Goal: Task Accomplishment & Management: Use online tool/utility

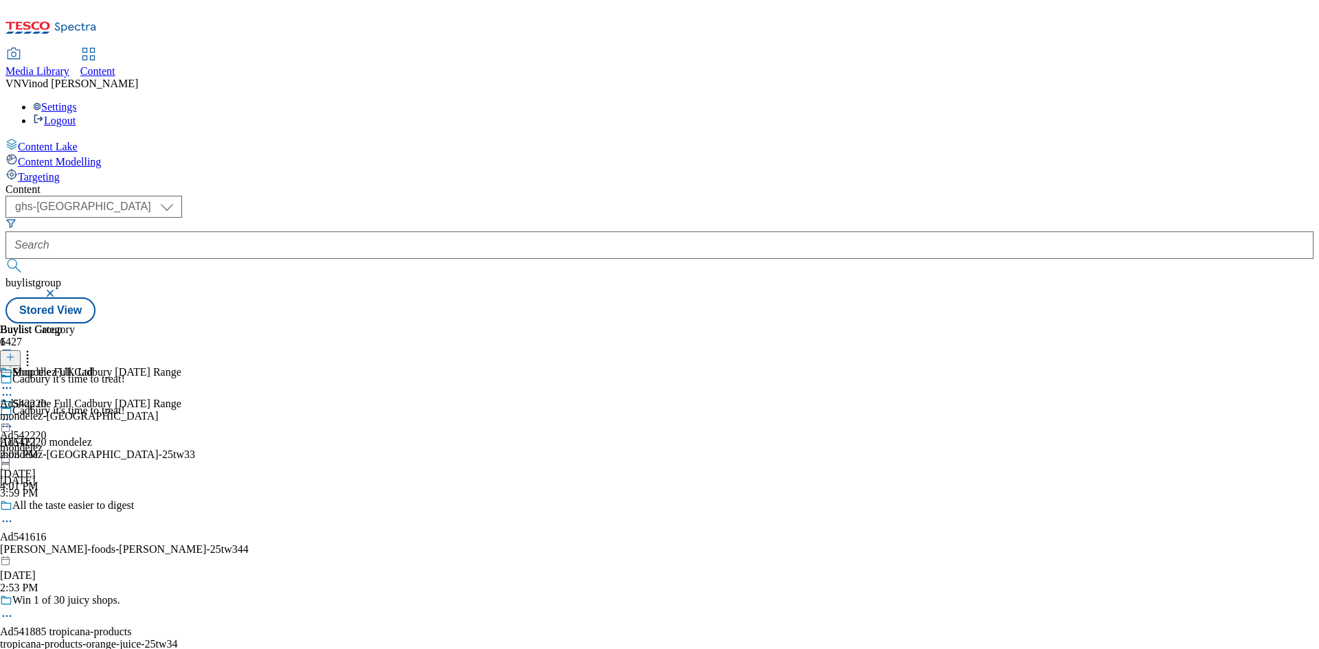
select select "ghs-uk"
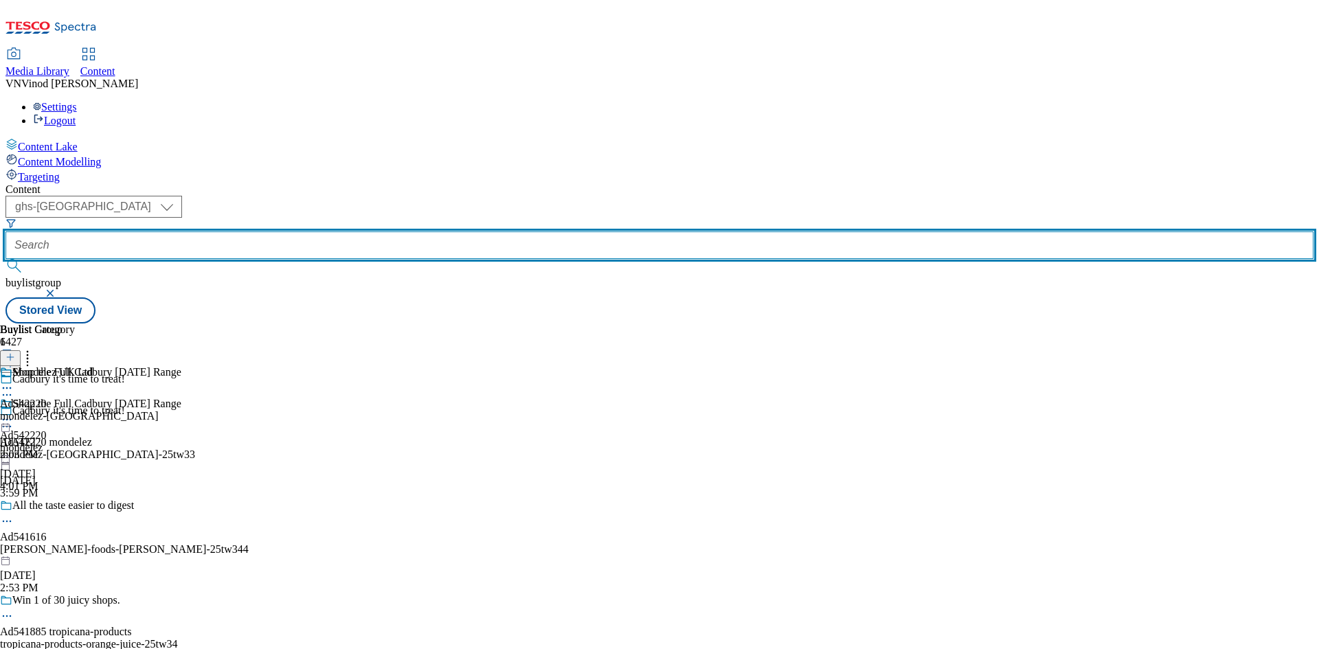
click at [311, 231] on input "text" at bounding box center [659, 244] width 1308 height 27
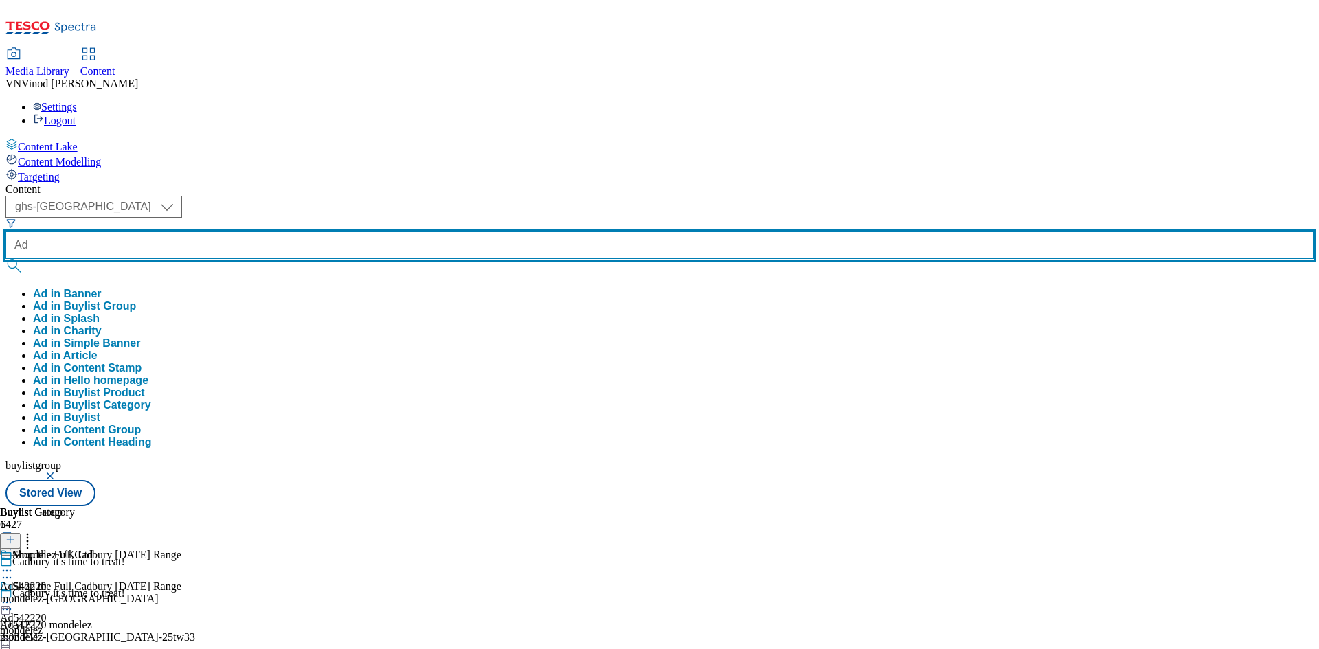
paste input "542406"
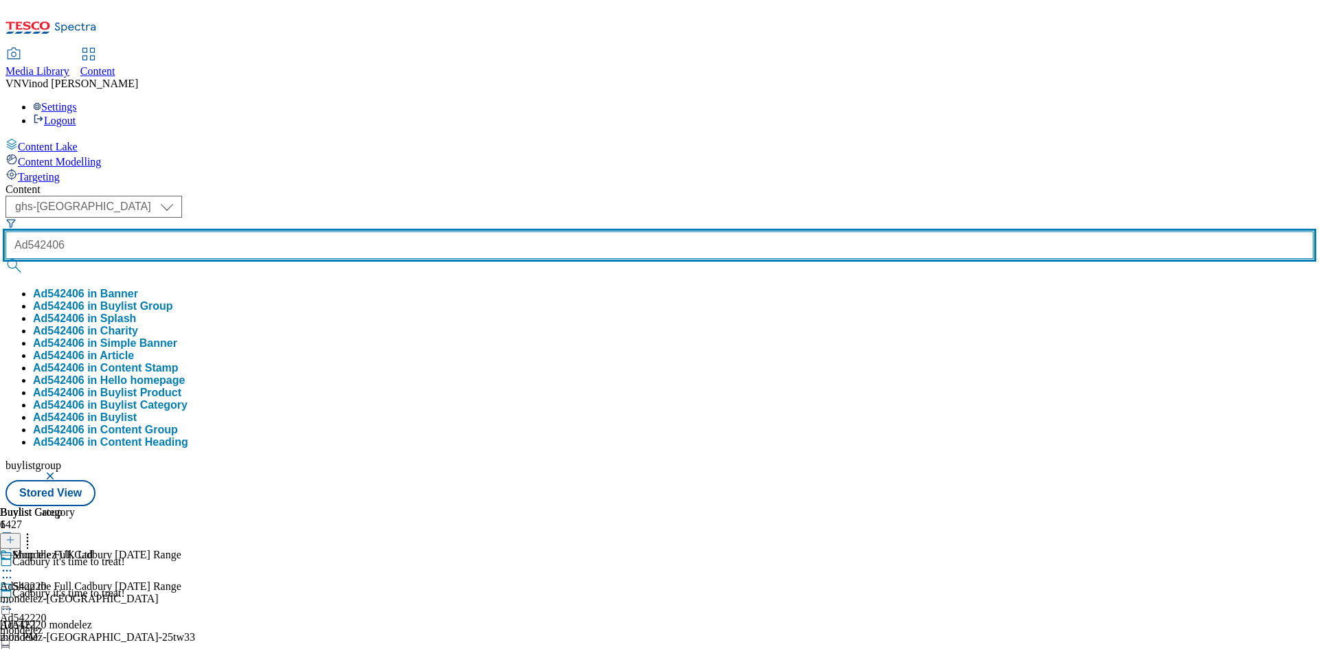
type input "Ad542406"
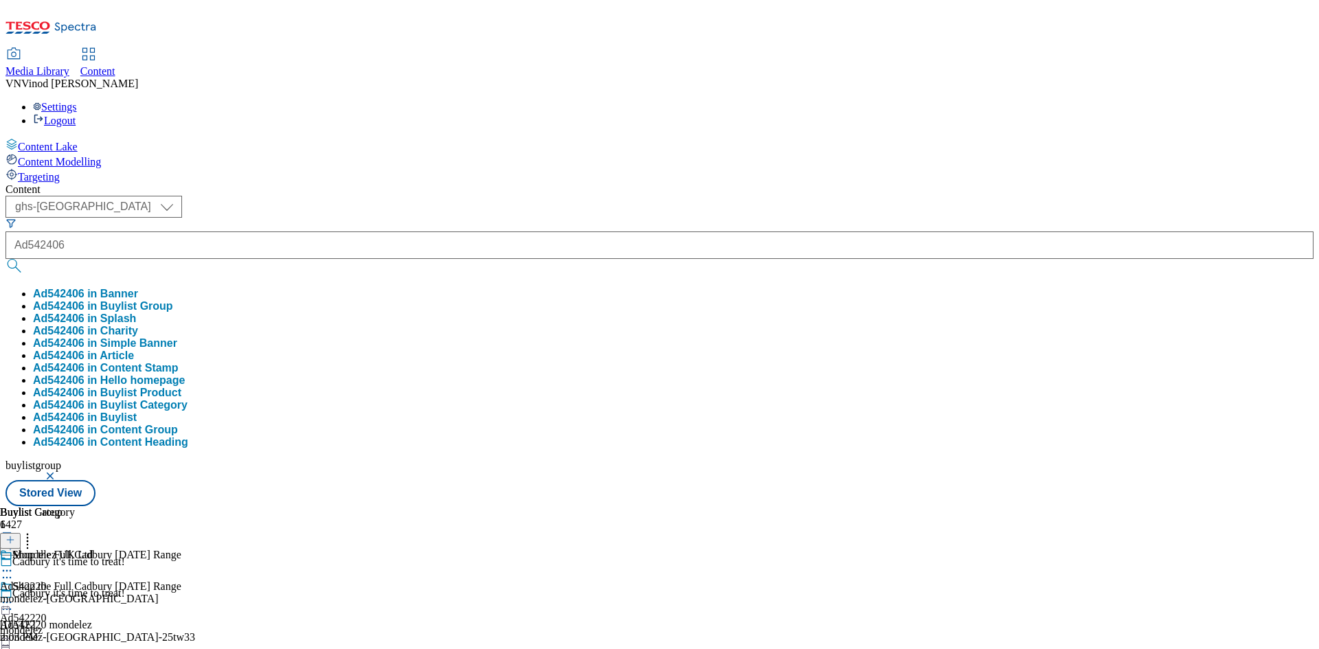
click at [173, 300] on button "Ad542406 in Buylist Group" at bounding box center [103, 306] width 140 height 12
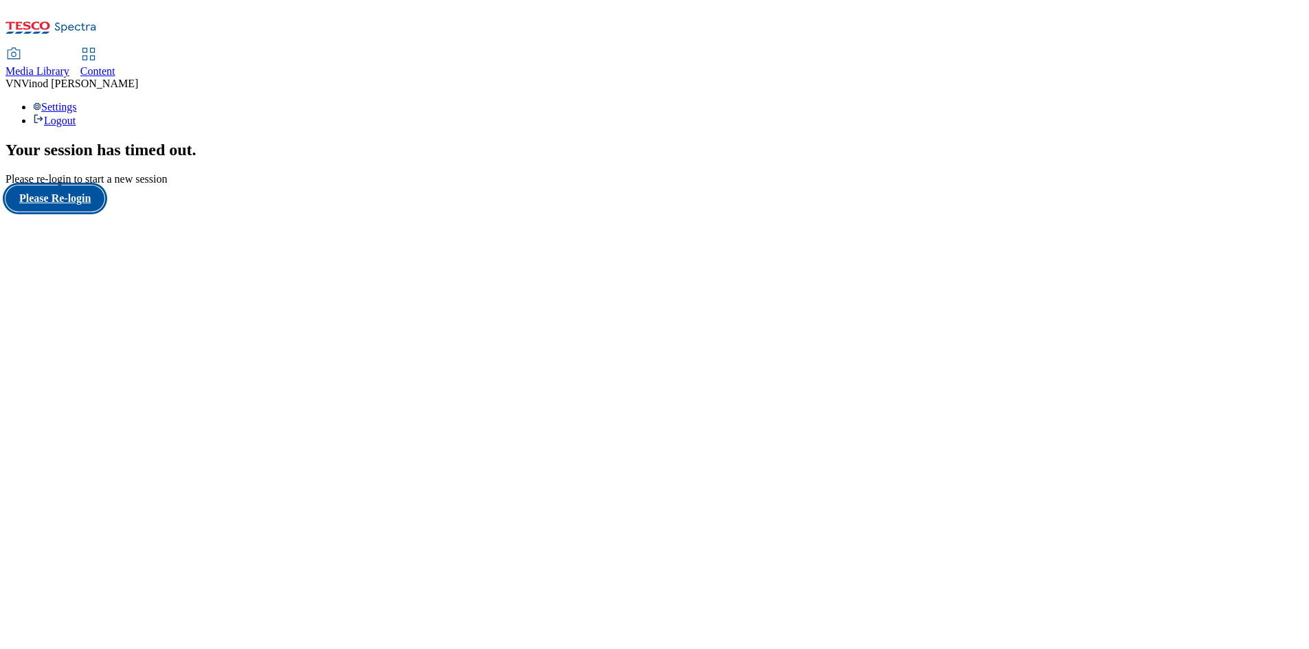
click at [57, 212] on button "Please Re-login" at bounding box center [54, 198] width 99 height 26
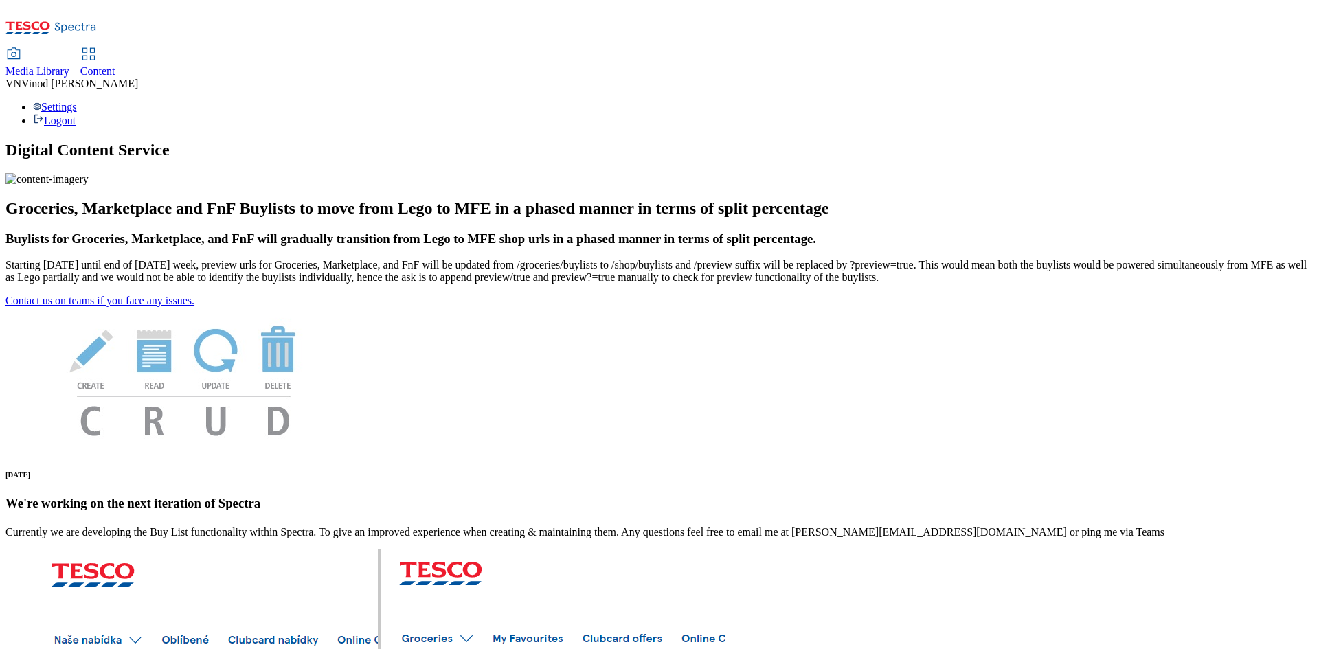
click at [115, 65] on span "Content" at bounding box center [97, 71] width 35 height 12
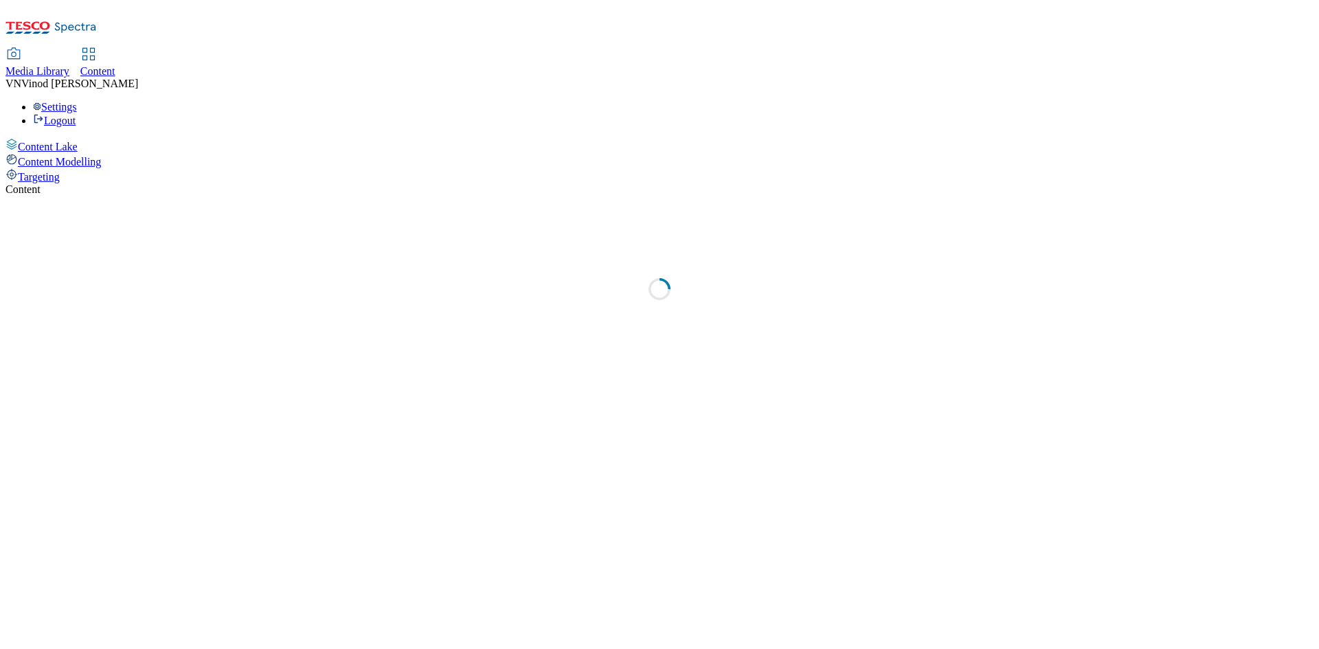
select select "ghs-uk"
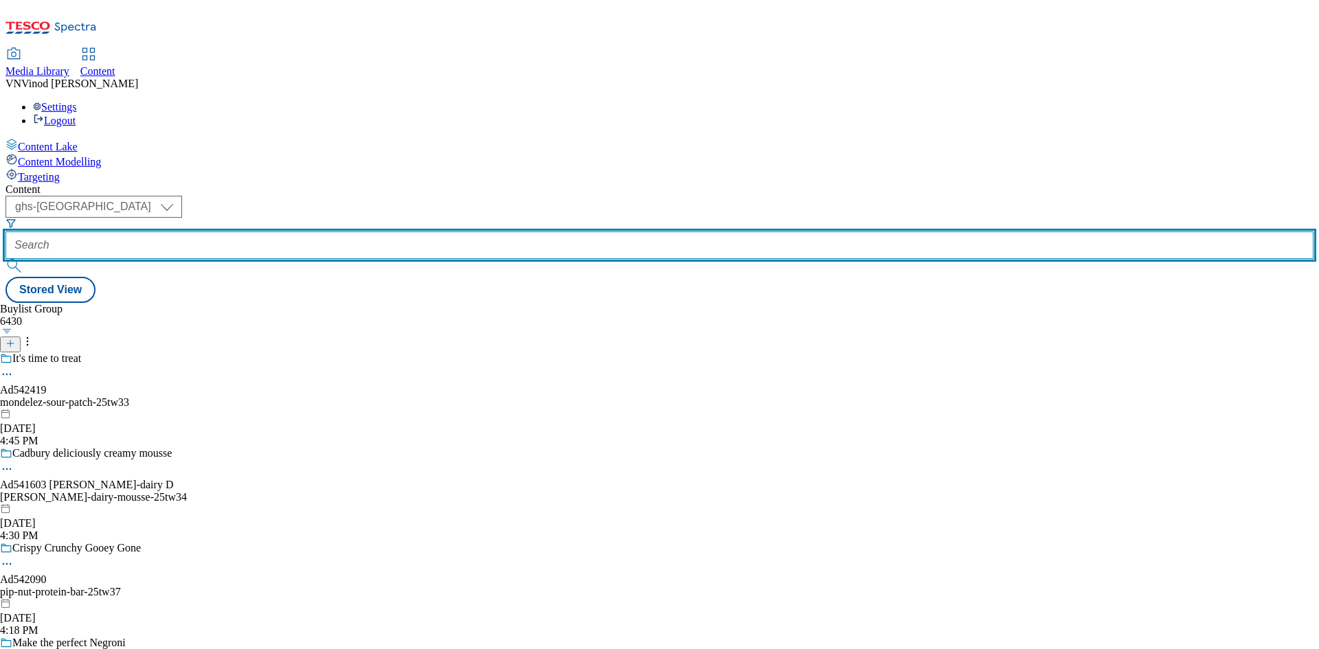
click at [330, 231] on input "text" at bounding box center [659, 244] width 1308 height 27
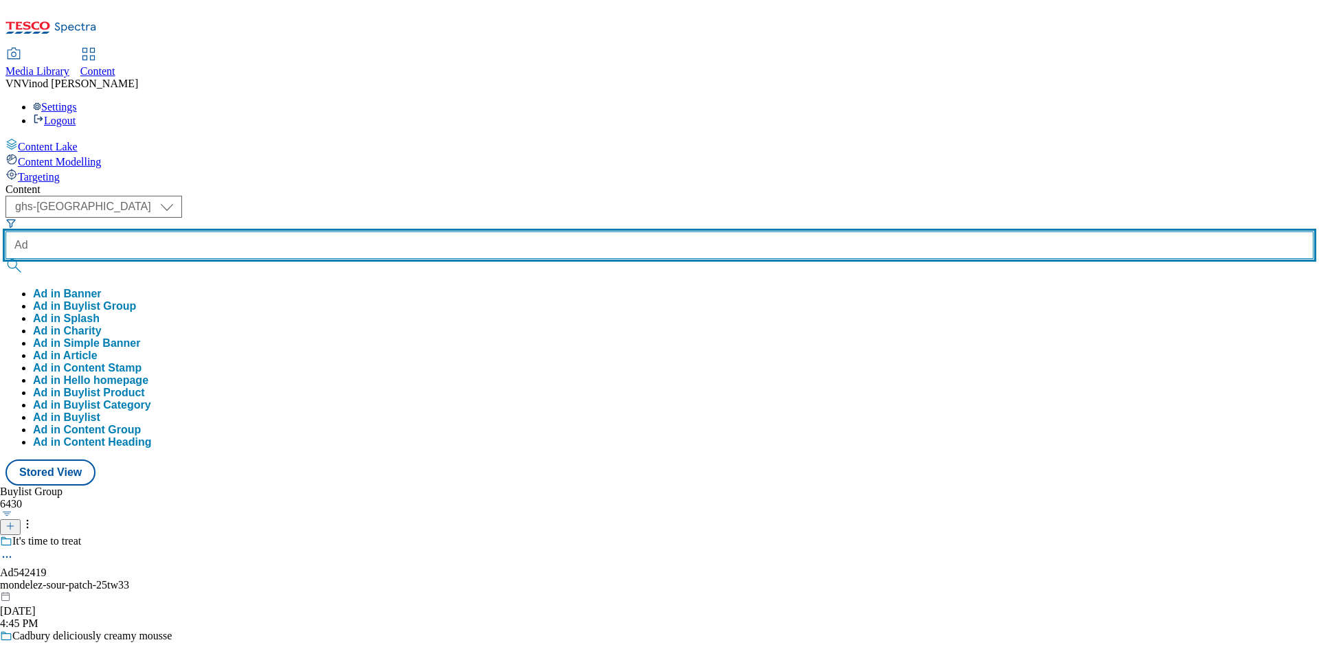
paste input "542406"
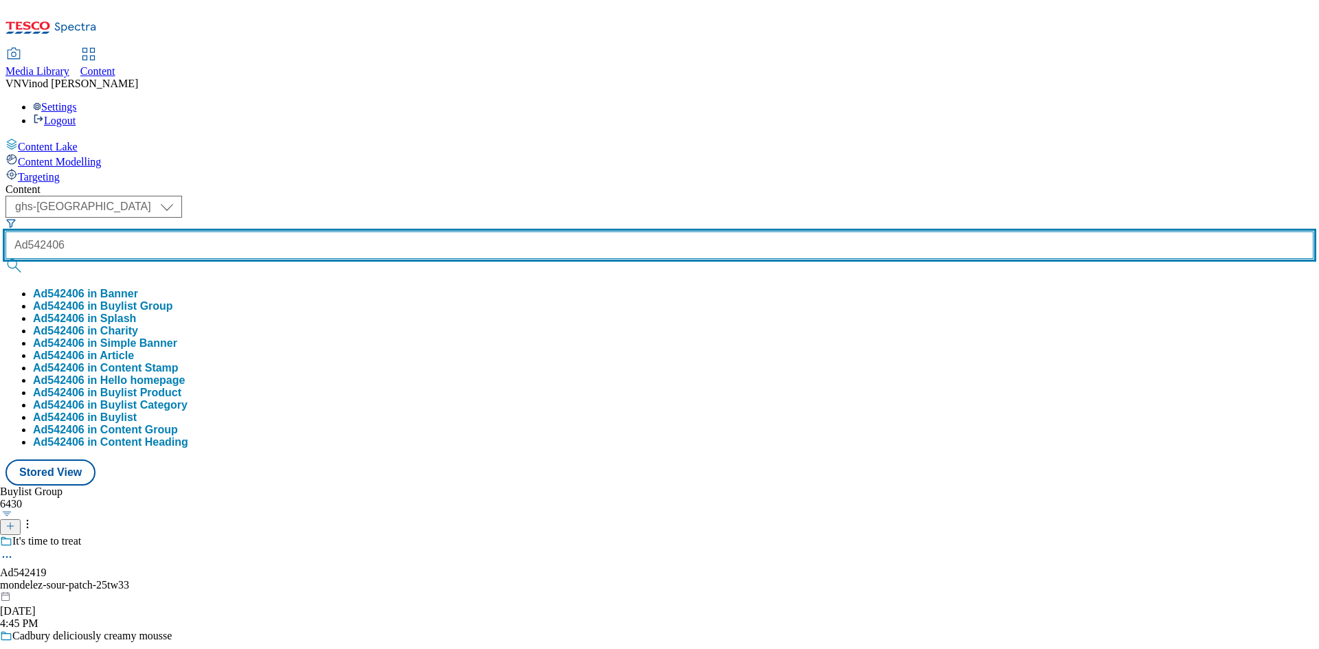
type input "Ad542406"
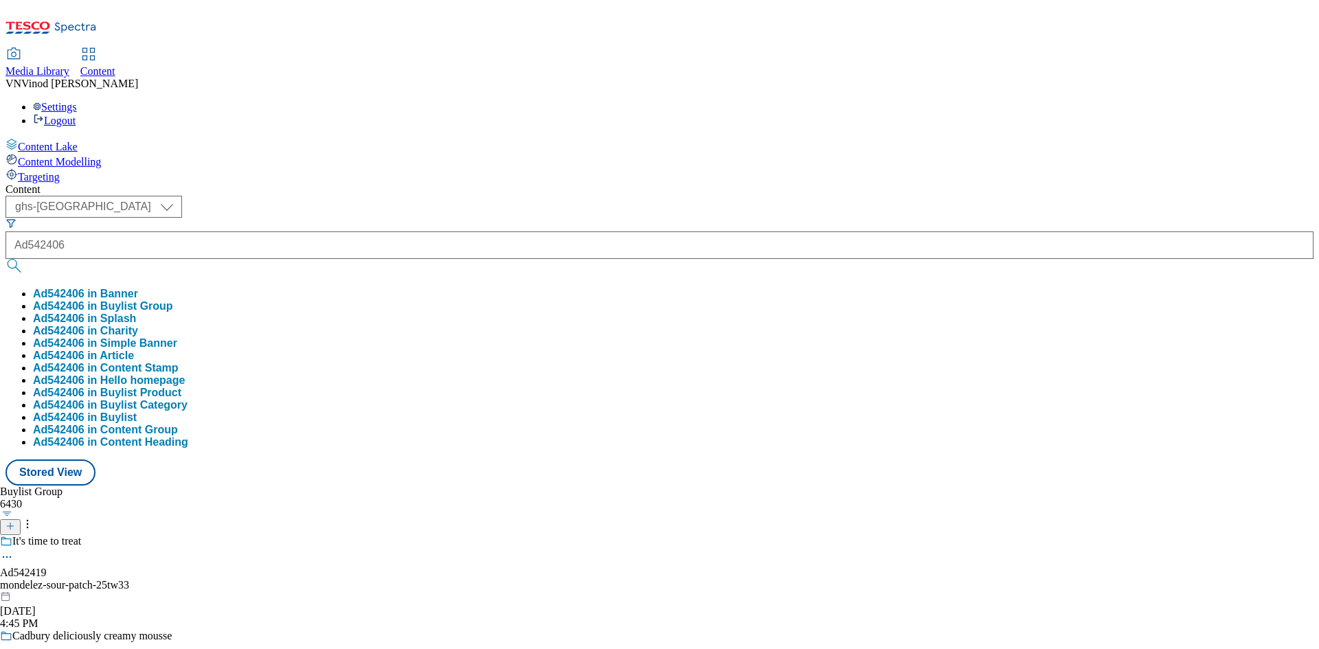
click at [173, 300] on button "Ad542406 in Buylist Group" at bounding box center [103, 306] width 140 height 12
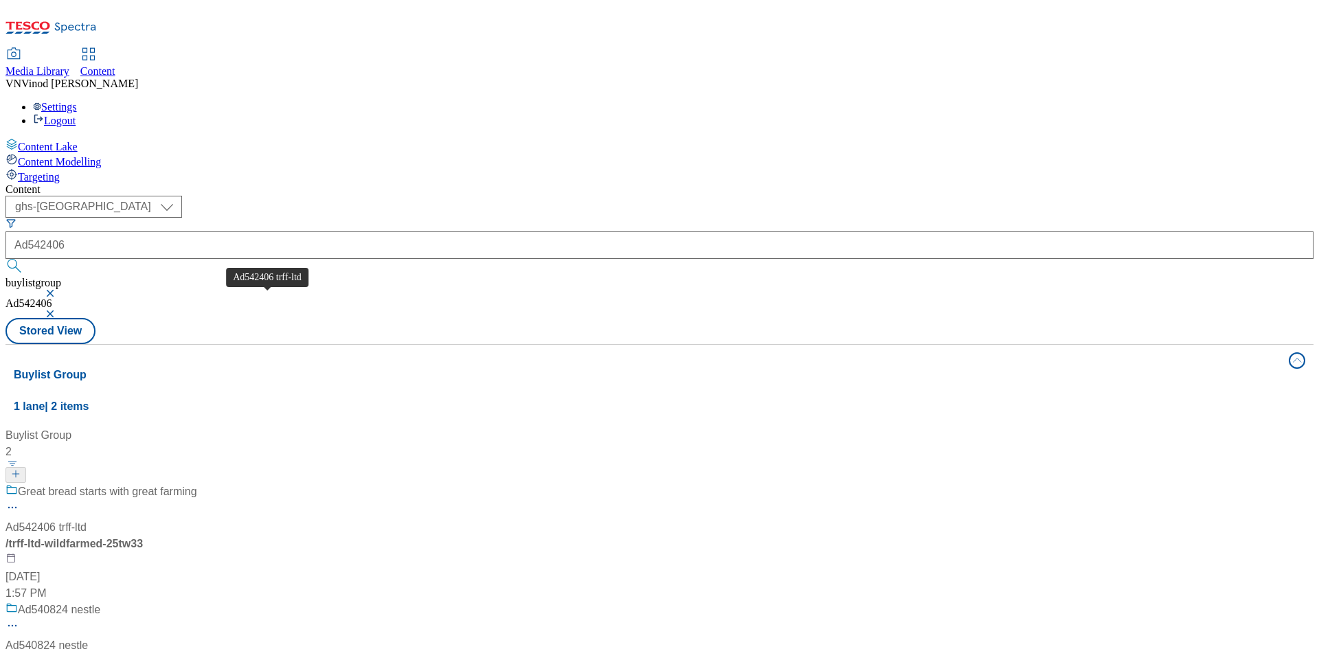
click at [87, 519] on div "Ad542406 trff-ltd" at bounding box center [45, 527] width 81 height 16
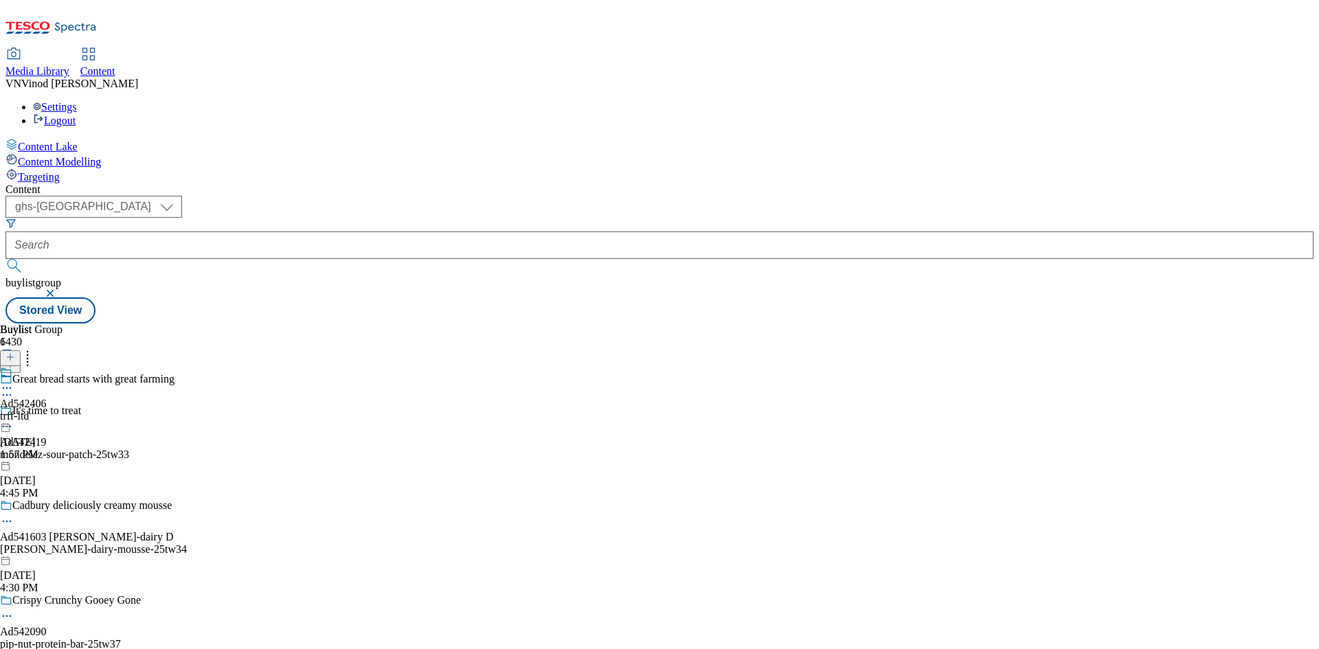
click at [14, 388] on icon at bounding box center [7, 395] width 14 height 14
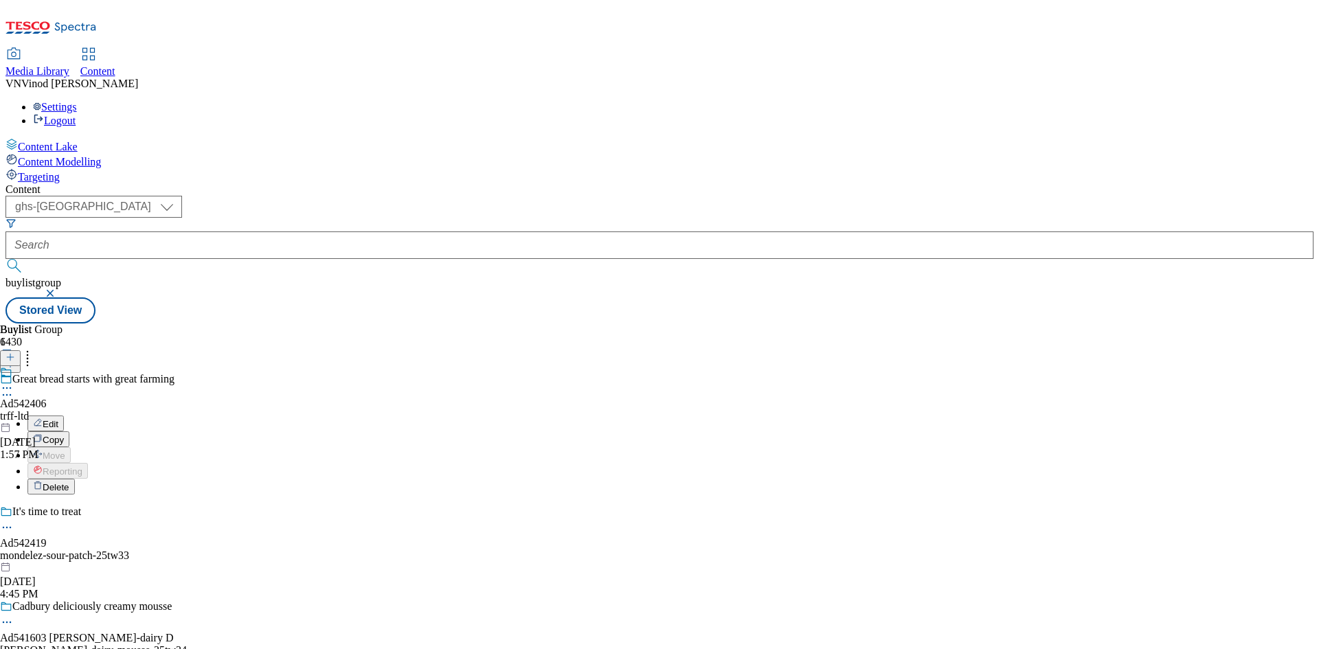
click at [64, 416] on button "Edit" at bounding box center [45, 424] width 36 height 16
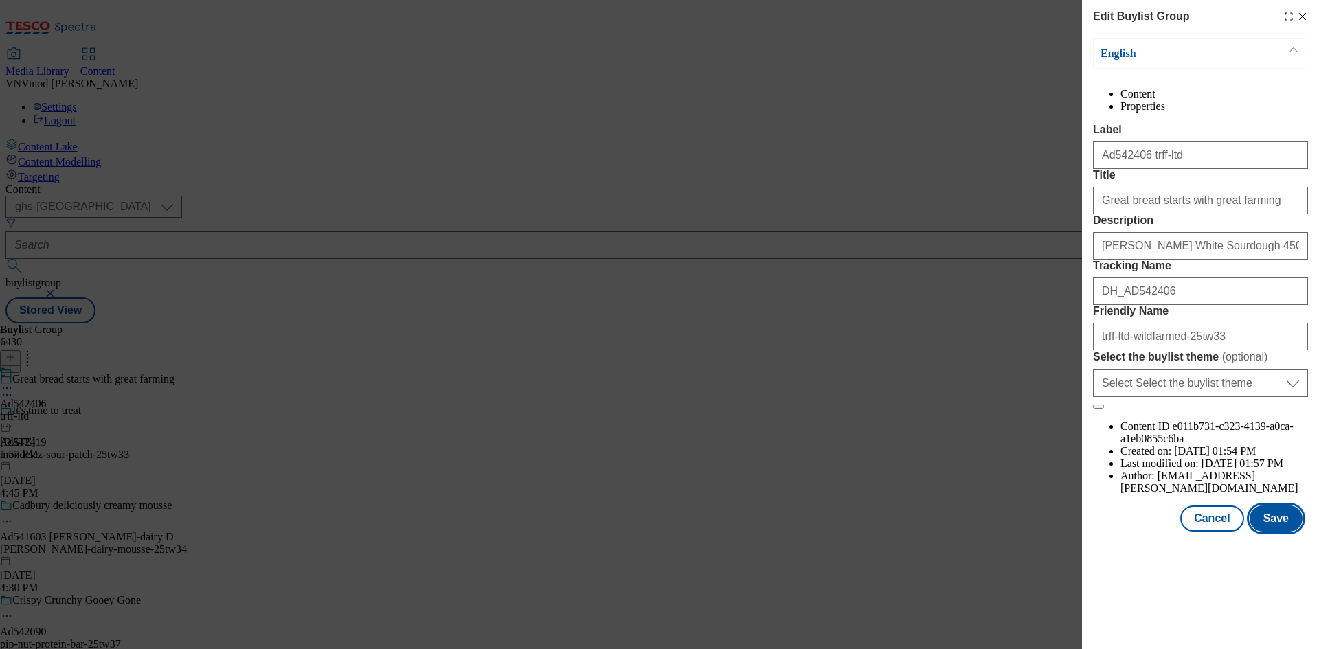
click at [1287, 532] on button "Save" at bounding box center [1275, 519] width 53 height 26
